Goal: Transaction & Acquisition: Purchase product/service

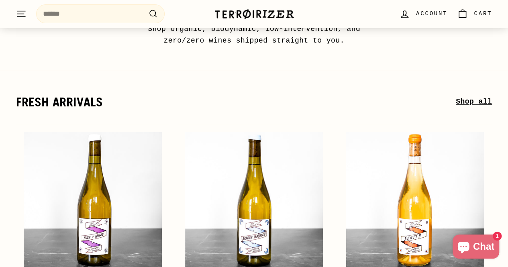
scroll to position [103, 0]
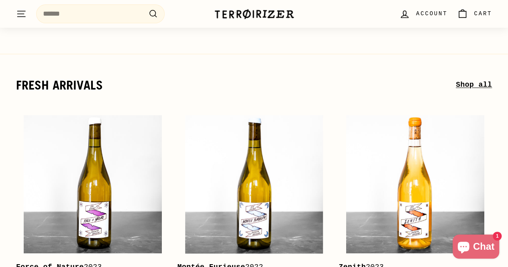
click at [479, 82] on link "Shop all" at bounding box center [474, 85] width 36 height 12
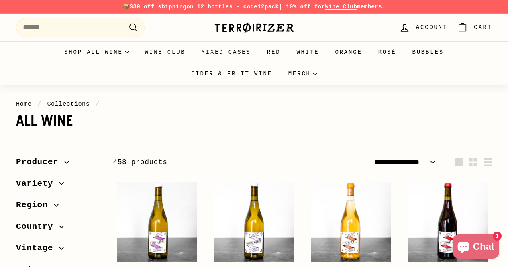
select select "**********"
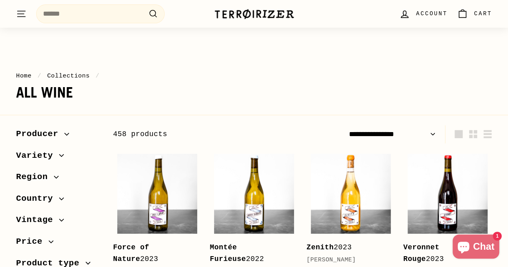
scroll to position [18, 0]
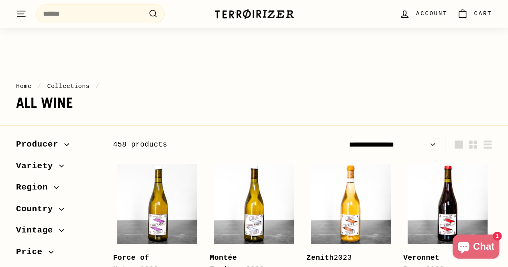
click at [59, 208] on icon "button" at bounding box center [61, 209] width 5 height 5
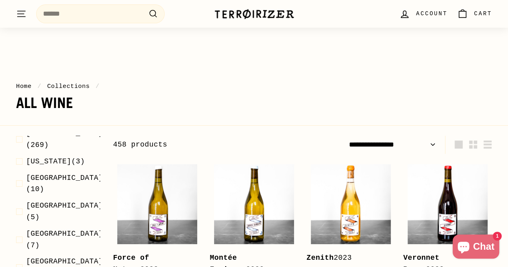
scroll to position [188, 0]
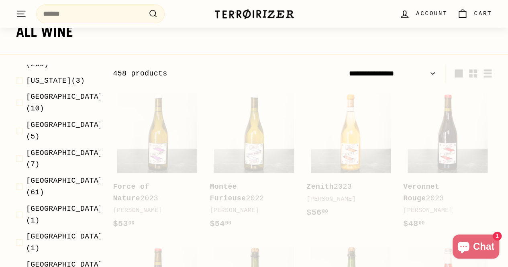
scroll to position [122, 0]
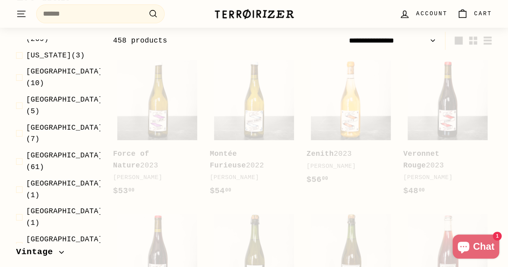
select select "**********"
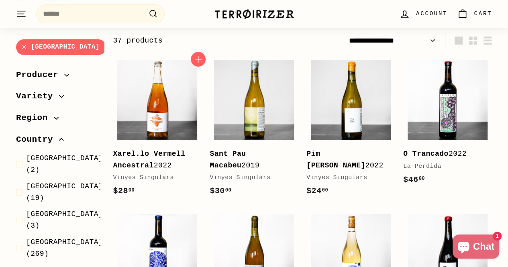
click at [143, 176] on div "Vinyes Singulars" at bounding box center [153, 178] width 81 height 10
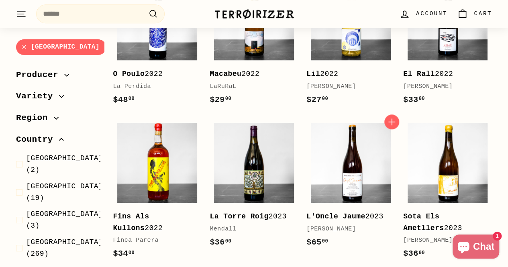
click at [337, 216] on b "L'Oncle Jaume" at bounding box center [336, 217] width 59 height 8
click at [144, 241] on div "Finca Parera" at bounding box center [153, 241] width 81 height 10
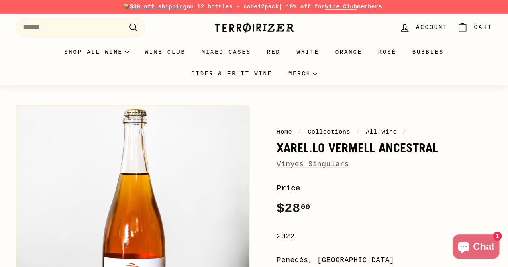
click at [321, 167] on link "Vinyes Singulars" at bounding box center [313, 164] width 72 height 8
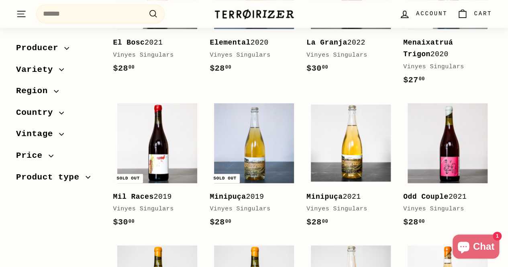
scroll to position [406, 0]
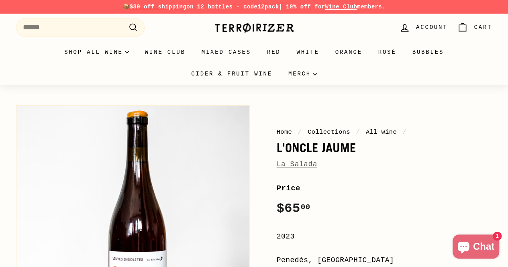
click at [308, 162] on link "La Salada" at bounding box center [297, 164] width 41 height 8
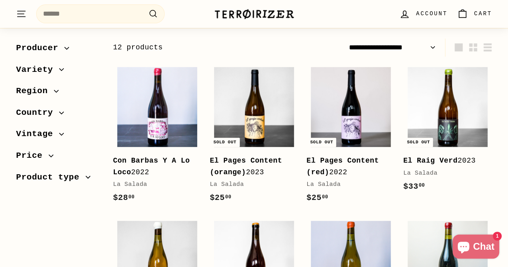
scroll to position [116, 0]
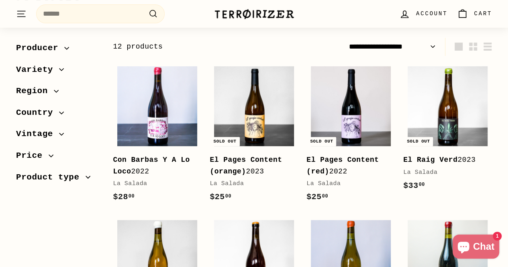
drag, startPoint x: 511, startPoint y: 119, endPoint x: 428, endPoint y: 52, distance: 107.4
click at [428, 52] on select "**********" at bounding box center [393, 47] width 94 height 18
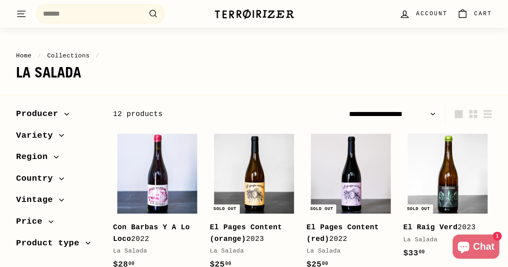
scroll to position [23, 0]
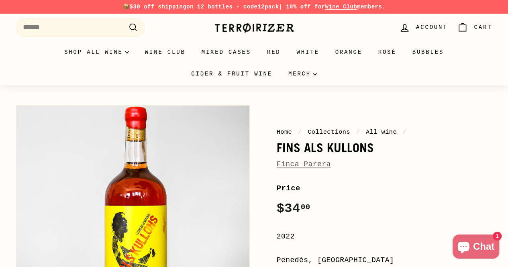
click at [309, 162] on link "Finca Parera" at bounding box center [304, 164] width 54 height 8
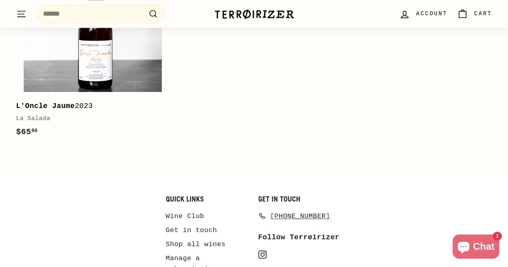
scroll to position [759, 0]
